Goal: Obtain resource: Download file/media

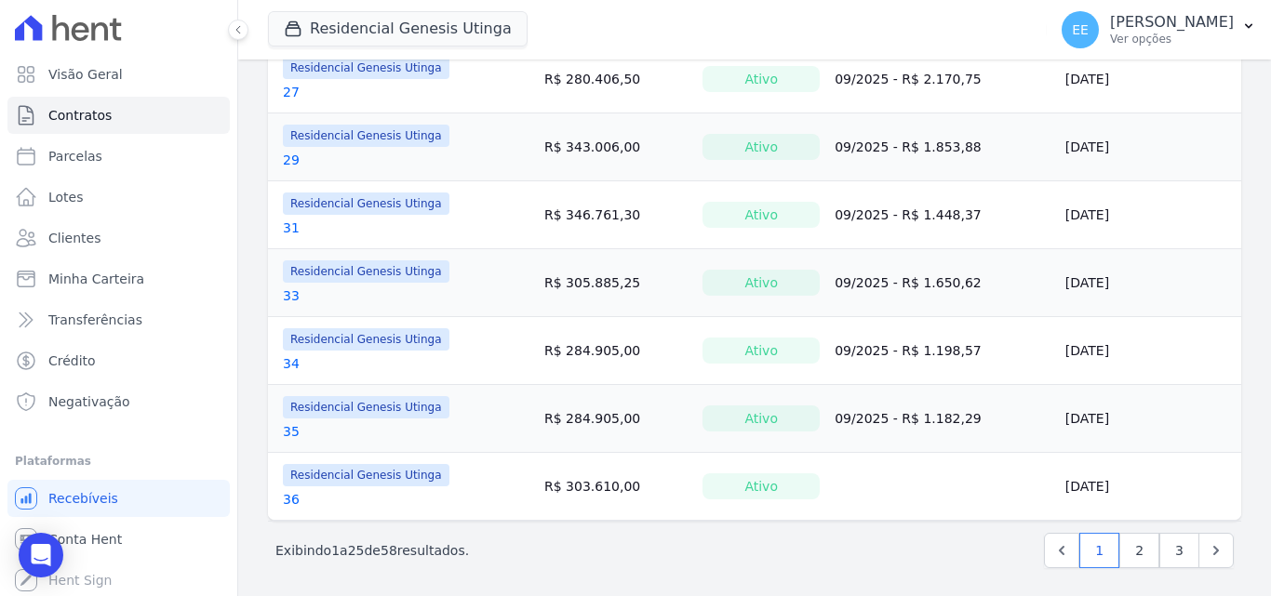
scroll to position [1519, 0]
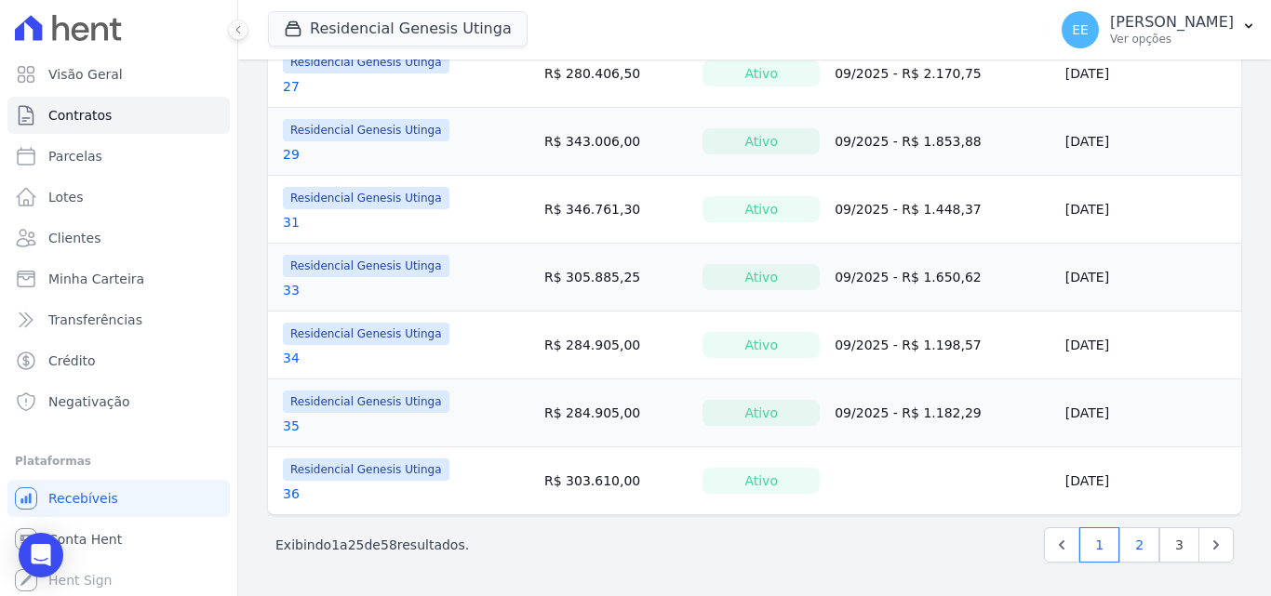
drag, startPoint x: 1115, startPoint y: 526, endPoint x: 1120, endPoint y: 535, distance: 9.6
click at [1120, 534] on div "Próximo › Exibindo 1 a 25 de 58 resultados. 1 2 3" at bounding box center [754, 544] width 973 height 59
click at [1123, 542] on link "2" at bounding box center [1139, 544] width 40 height 35
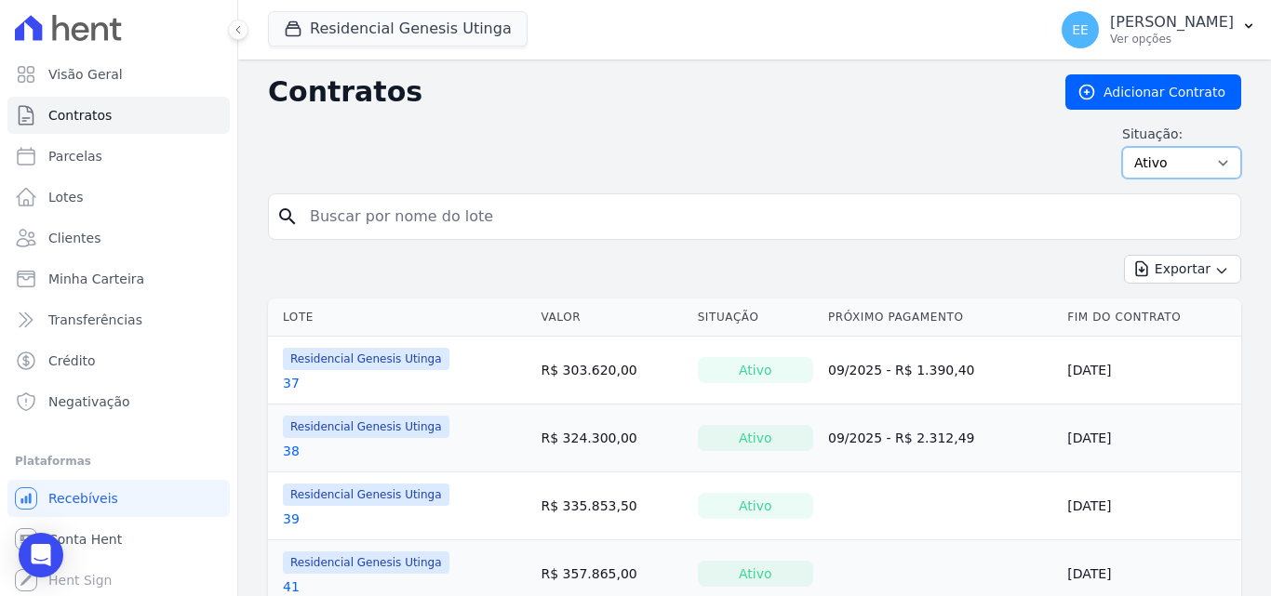
click at [1202, 163] on select "Ativo Todos Pausado Distratado Rascunho Expirado Encerrado" at bounding box center [1181, 163] width 119 height 32
select select "all"
click at [1122, 147] on select "Ativo Todos Pausado Distratado Rascunho Expirado Encerrado" at bounding box center [1181, 163] width 119 height 32
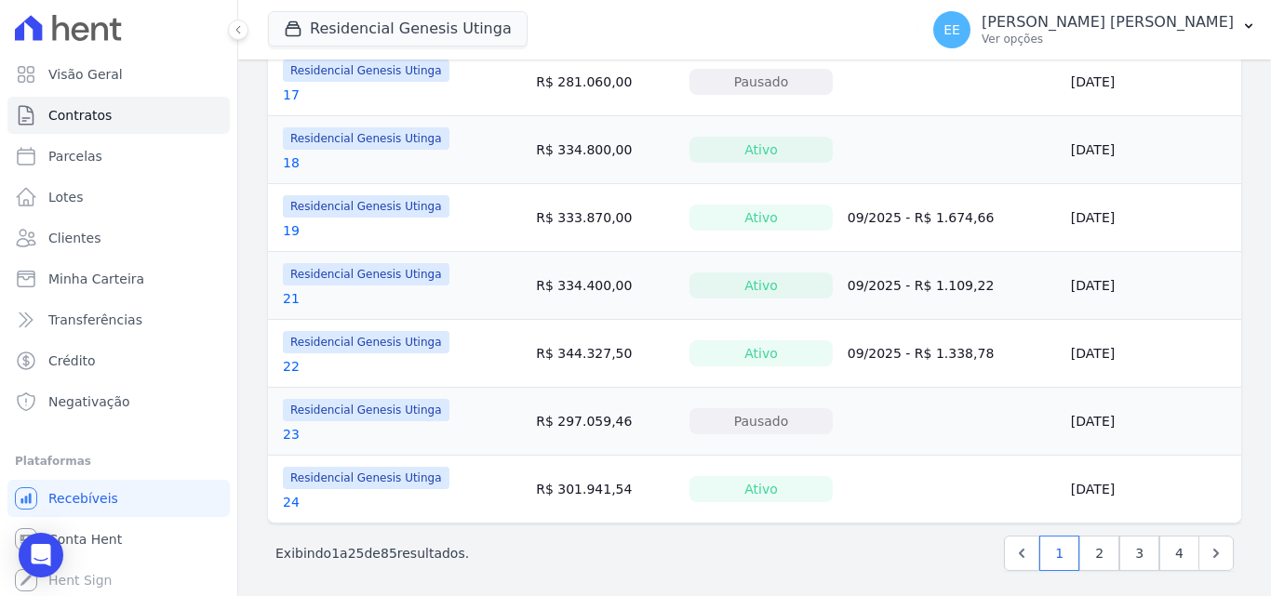
scroll to position [1519, 0]
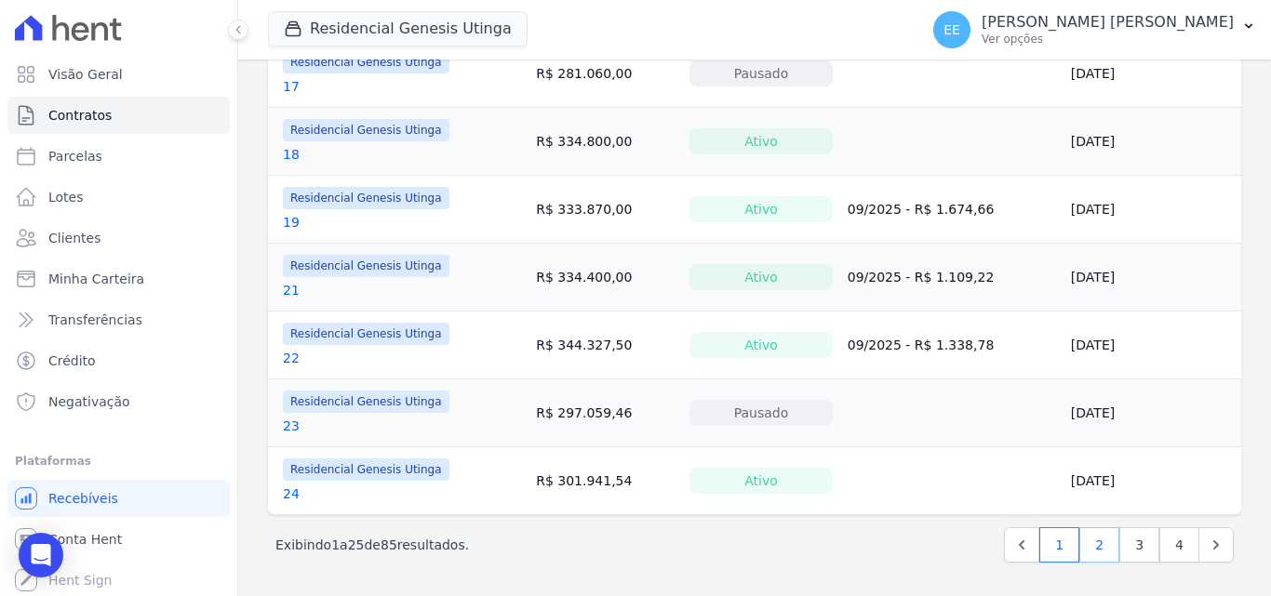
click at [1095, 550] on link "2" at bounding box center [1099, 544] width 40 height 35
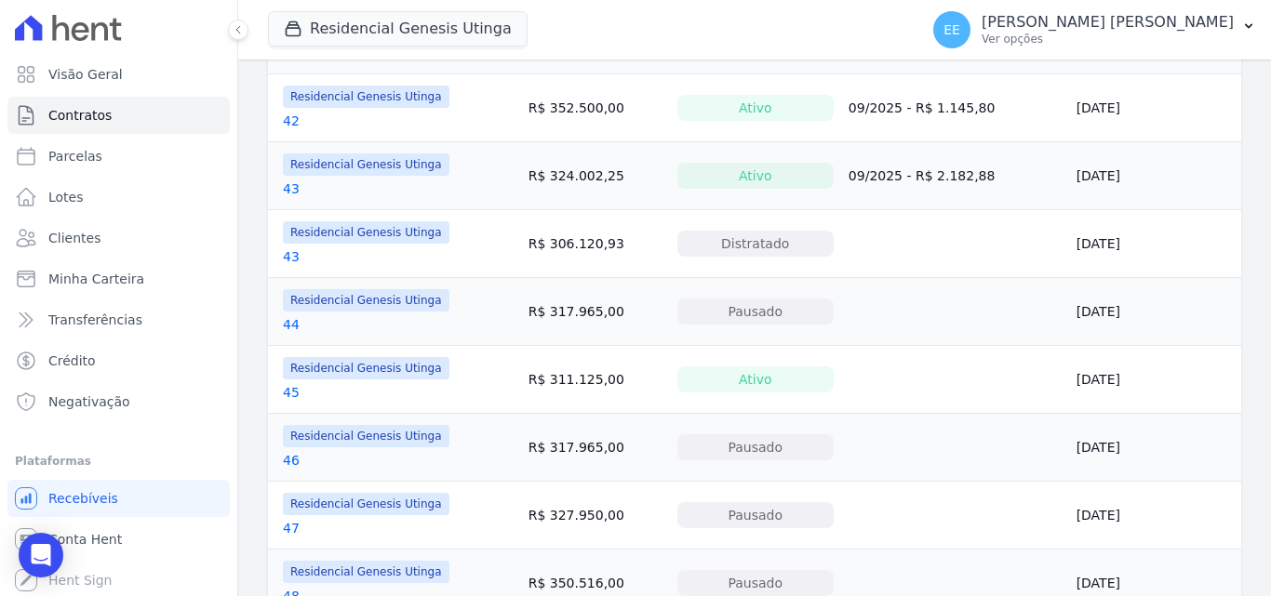
scroll to position [1395, 0]
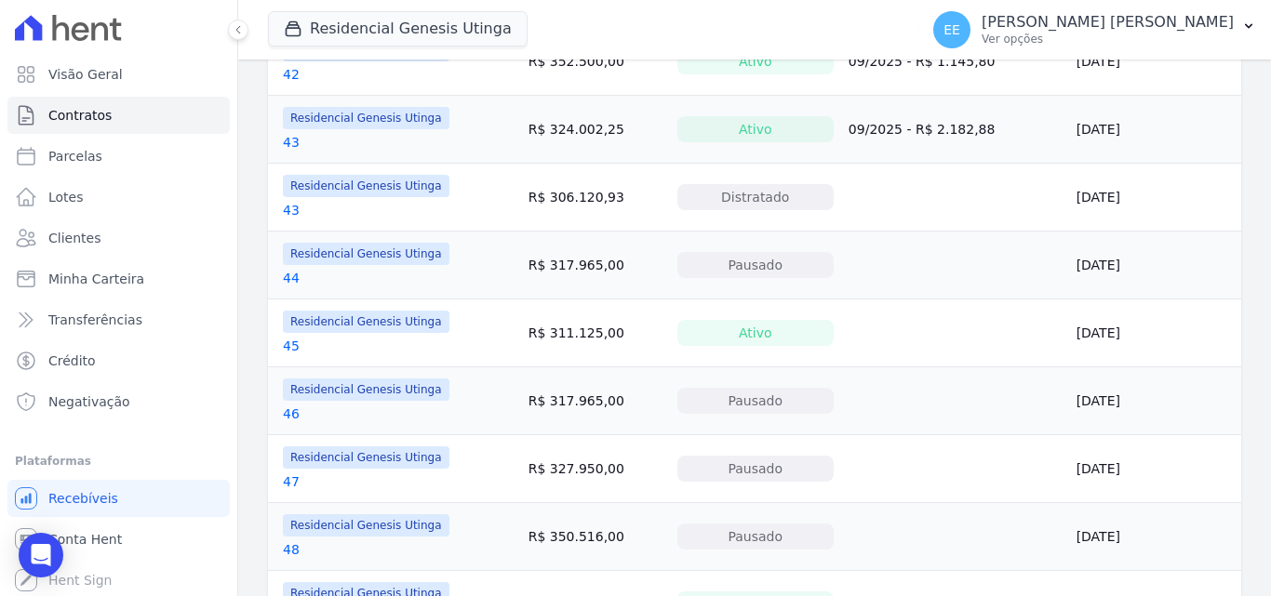
click at [287, 408] on link "46" at bounding box center [291, 414] width 17 height 19
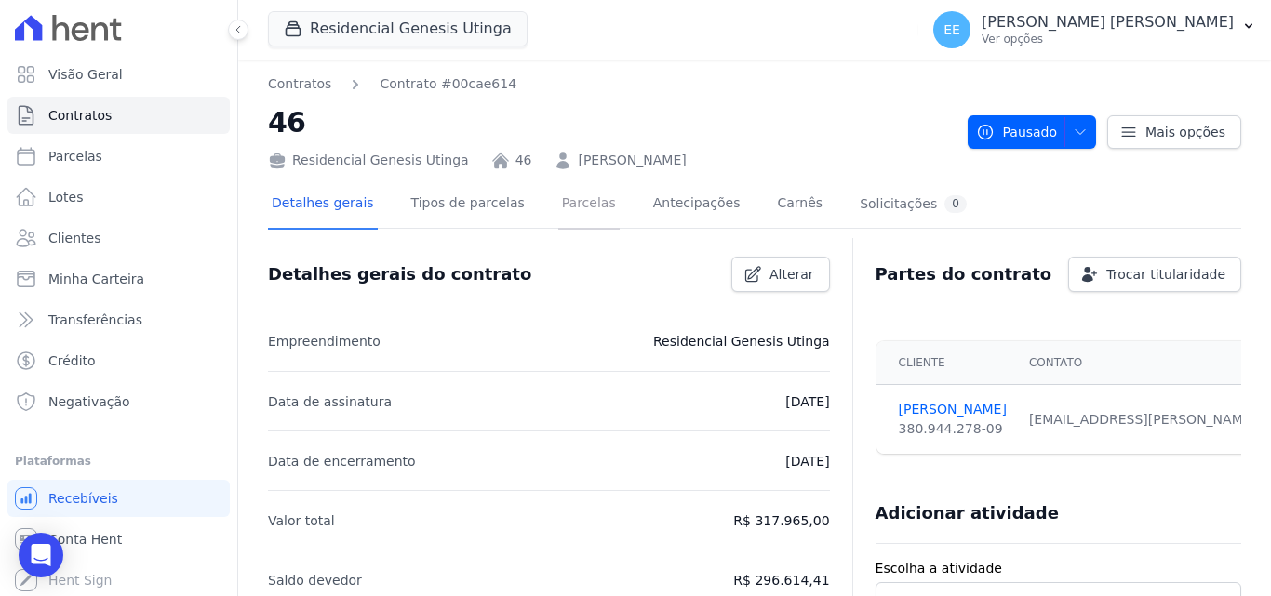
click at [576, 196] on link "Parcelas" at bounding box center [588, 204] width 61 height 49
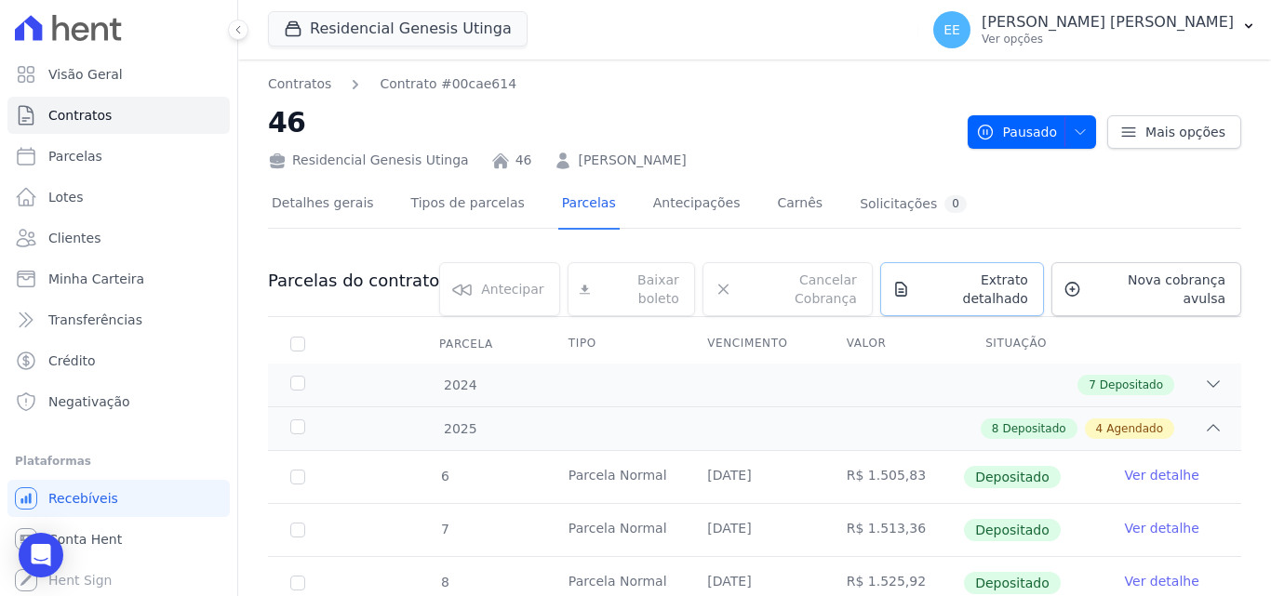
click at [927, 282] on span "Extrato detalhado" at bounding box center [972, 289] width 111 height 37
click at [1217, 282] on span "Exportar PDF" at bounding box center [1211, 282] width 98 height 19
click at [1184, 285] on div "Exportar PDF" at bounding box center [1208, 285] width 126 height 30
